Goal: Task Accomplishment & Management: Complete application form

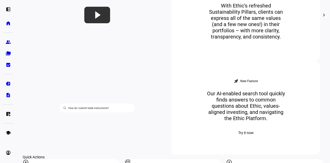
scroll to position [438, 0]
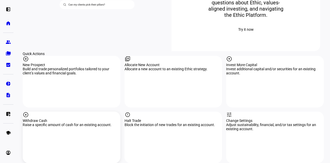
click at [76, 113] on div "arrow_circle_down Withdraw Cash Raise a specific amount of cash for an existing…" at bounding box center [72, 137] width 98 height 52
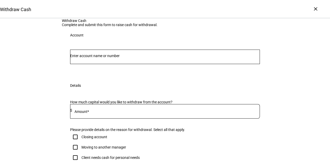
click at [102, 64] on div at bounding box center [165, 57] width 190 height 14
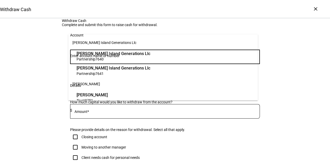
click at [103, 64] on div at bounding box center [165, 57] width 190 height 14
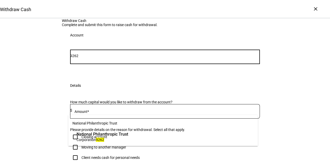
type input "9262"
click at [96, 141] on span "Corporation" at bounding box center [86, 139] width 19 height 4
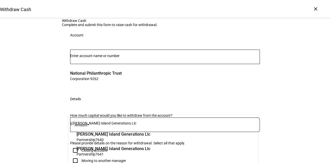
click at [31, 111] on div "Withdraw Cash Complete and submit this form to raise cash for withdrawal. Accou…" at bounding box center [165, 145] width 330 height 252
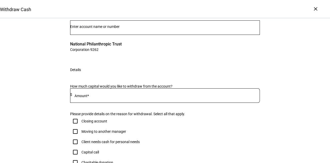
scroll to position [52, 0]
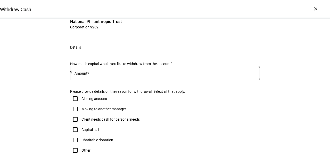
click at [94, 74] on input at bounding box center [166, 72] width 188 height 4
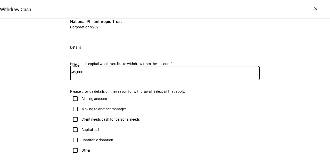
type input "42,000"
click at [59, 106] on div "Withdraw Cash Complete and submit this form to raise cash for withdrawal. Accou…" at bounding box center [165, 93] width 330 height 252
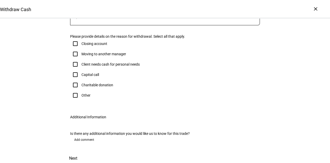
scroll to position [129, 0]
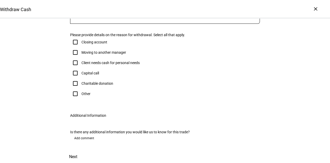
drag, startPoint x: 102, startPoint y: 109, endPoint x: 87, endPoint y: 123, distance: 19.7
click at [99, 99] on div "Closing account Moving to another manager Client needs cash for personal needs …" at bounding box center [165, 68] width 190 height 62
click at [87, 78] on div "Capital call" at bounding box center [84, 73] width 29 height 10
click at [88, 75] on div "Capital call" at bounding box center [90, 73] width 18 height 4
click at [80, 78] on input "Capital call" at bounding box center [75, 73] width 10 height 10
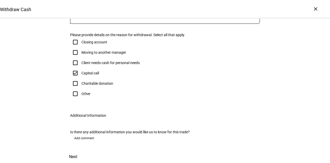
checkbox input "true"
click at [85, 150] on span at bounding box center [73, 156] width 23 height 12
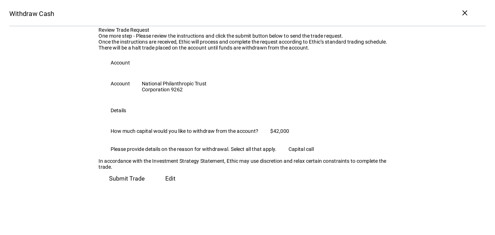
scroll to position [85, 0]
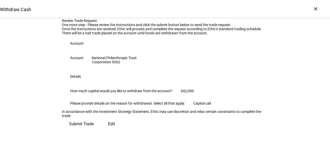
click at [94, 130] on span "Submit Trade" at bounding box center [81, 124] width 25 height 12
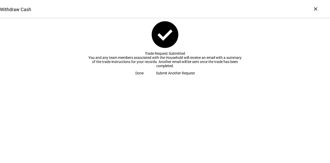
click at [144, 78] on span "Done" at bounding box center [139, 73] width 8 height 10
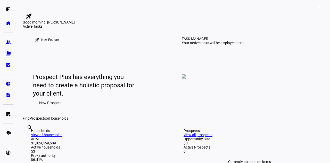
drag, startPoint x: 277, startPoint y: 38, endPoint x: 285, endPoint y: 12, distance: 26.8
click at [277, 24] on div "Good morning, [PERSON_NAME]" at bounding box center [173, 22] width 301 height 4
